Goal: Navigation & Orientation: Find specific page/section

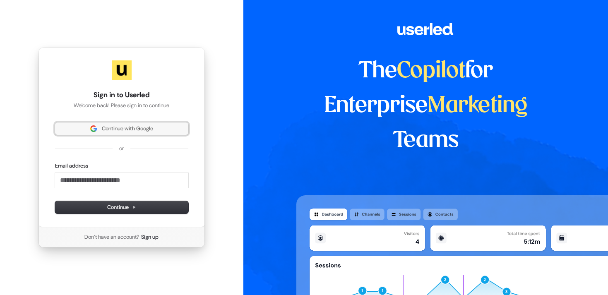
click at [156, 128] on span "Continue with Google" at bounding box center [121, 128] width 123 height 7
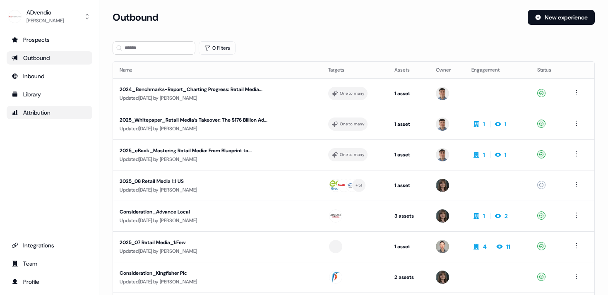
click at [31, 111] on div "Attribution" at bounding box center [50, 113] width 76 height 8
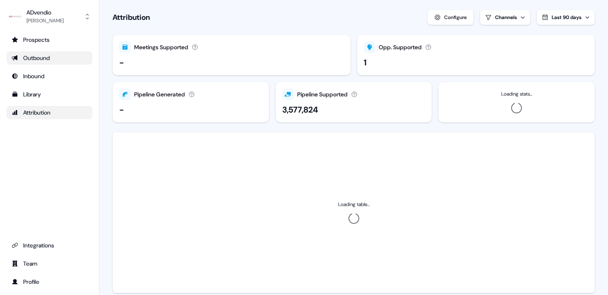
click at [27, 60] on div "Outbound" at bounding box center [50, 58] width 76 height 8
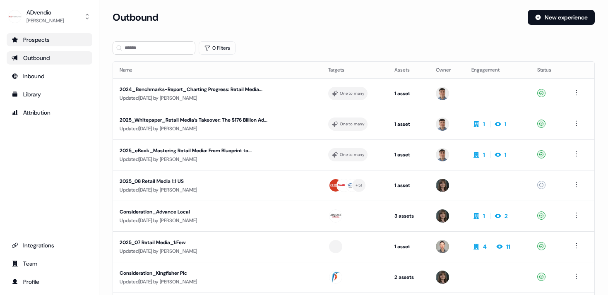
click at [33, 35] on link "Prospects" at bounding box center [50, 39] width 86 height 13
